Goal: Information Seeking & Learning: Stay updated

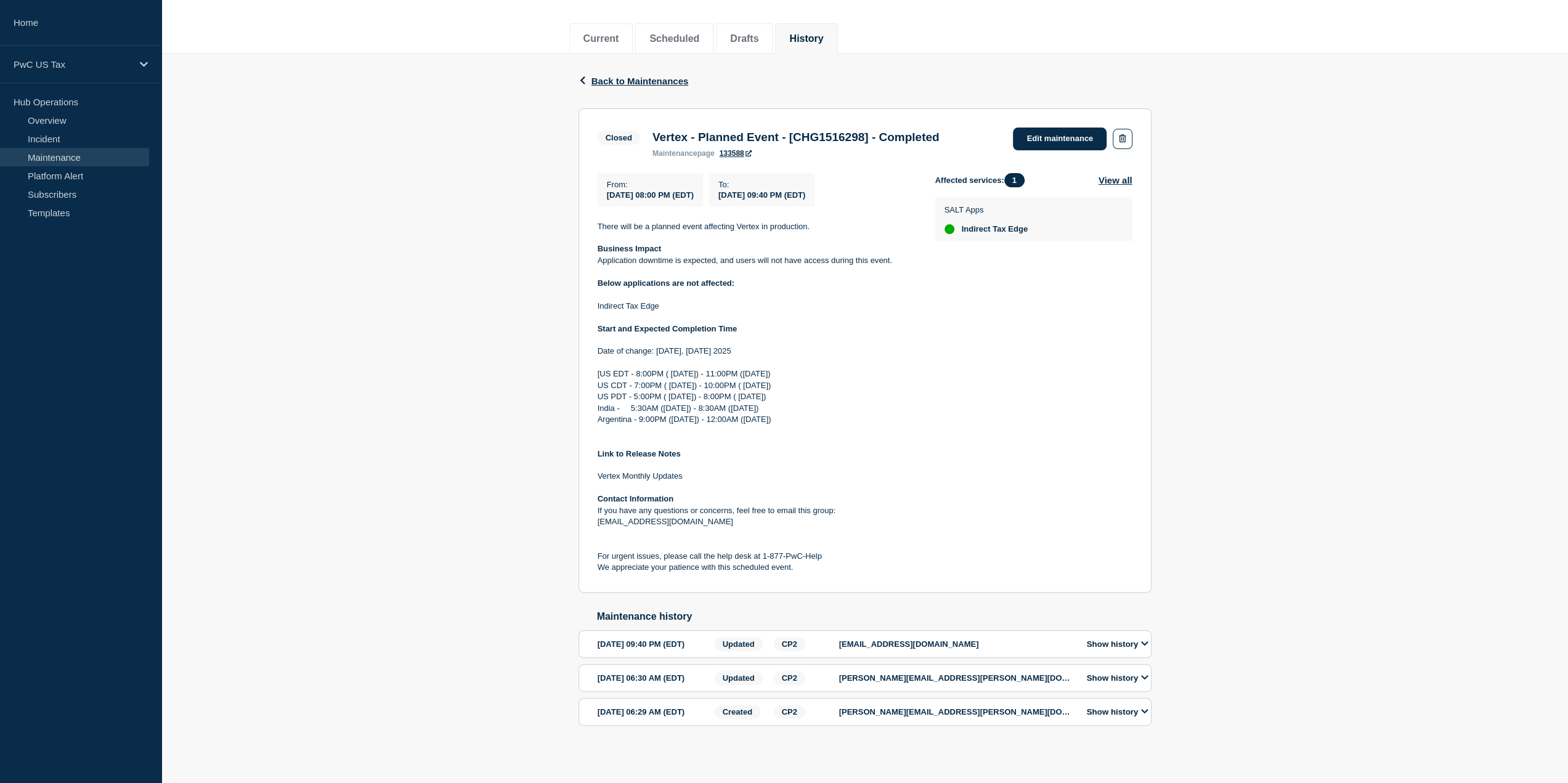
scroll to position [167, 0]
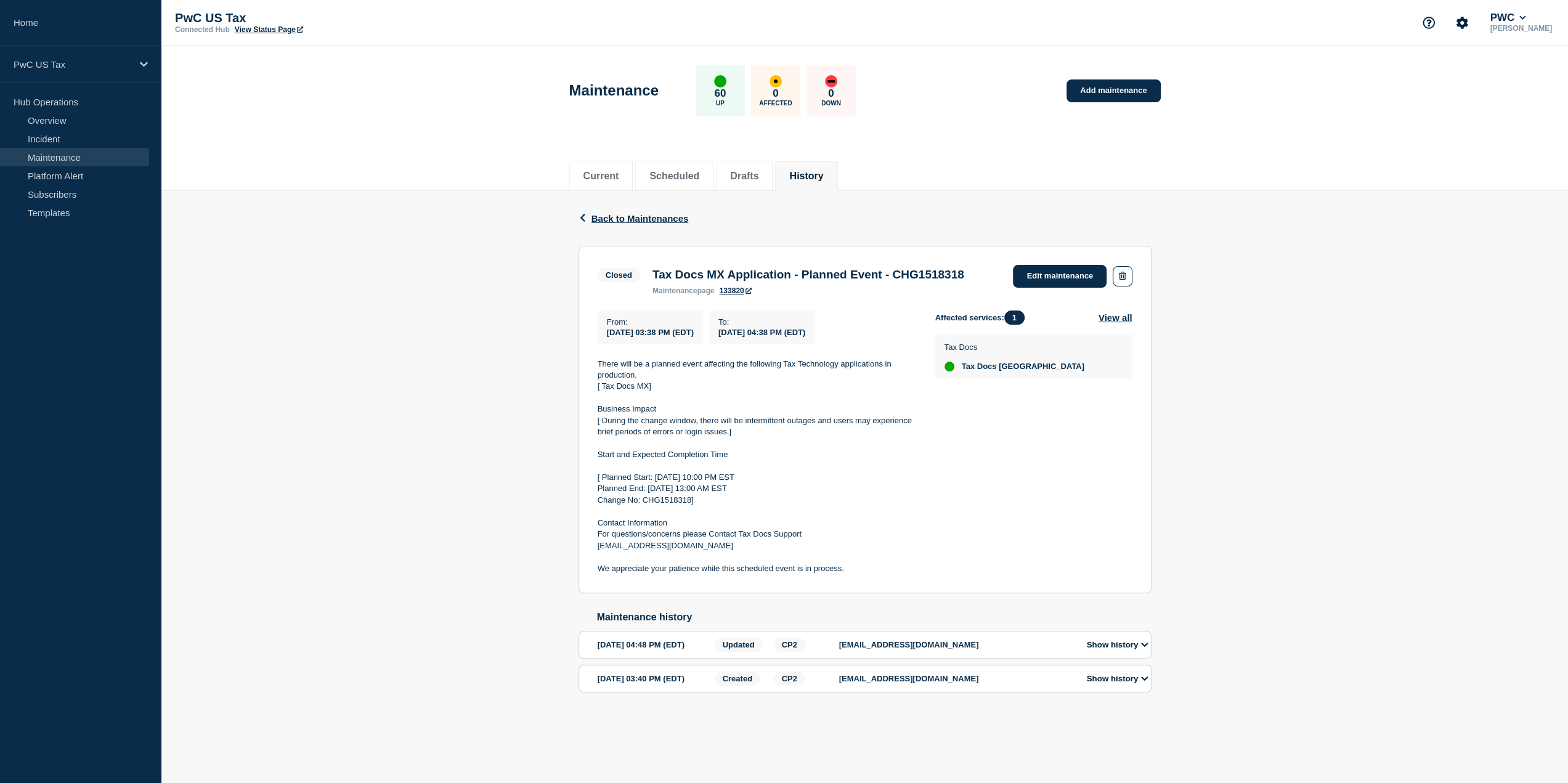
scroll to position [5, 0]
